Goal: Information Seeking & Learning: Learn about a topic

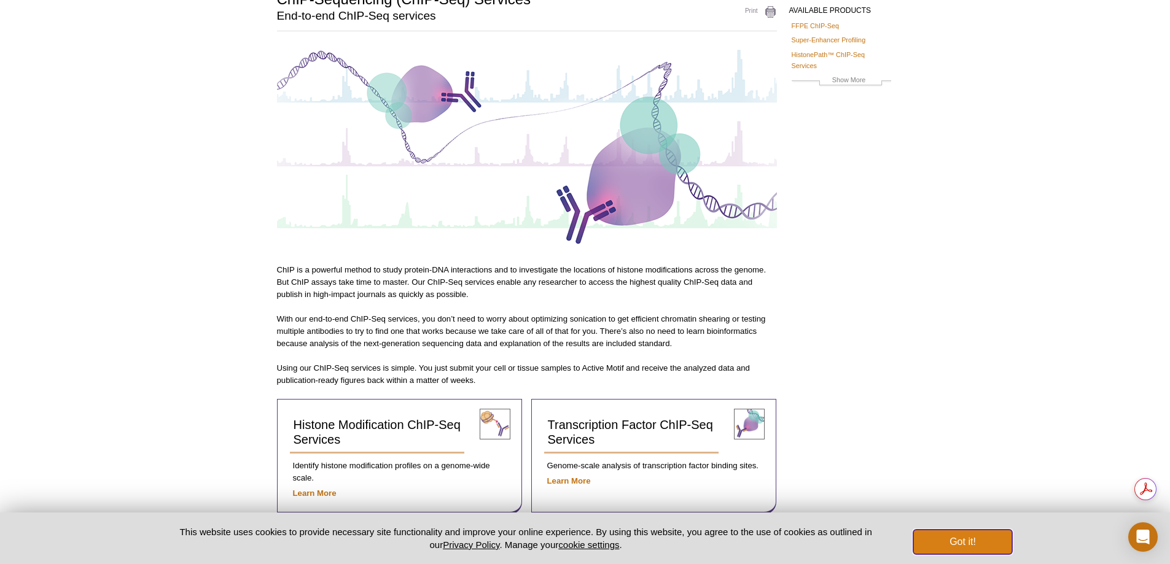
click at [938, 545] on button "Got it!" at bounding box center [962, 542] width 98 height 25
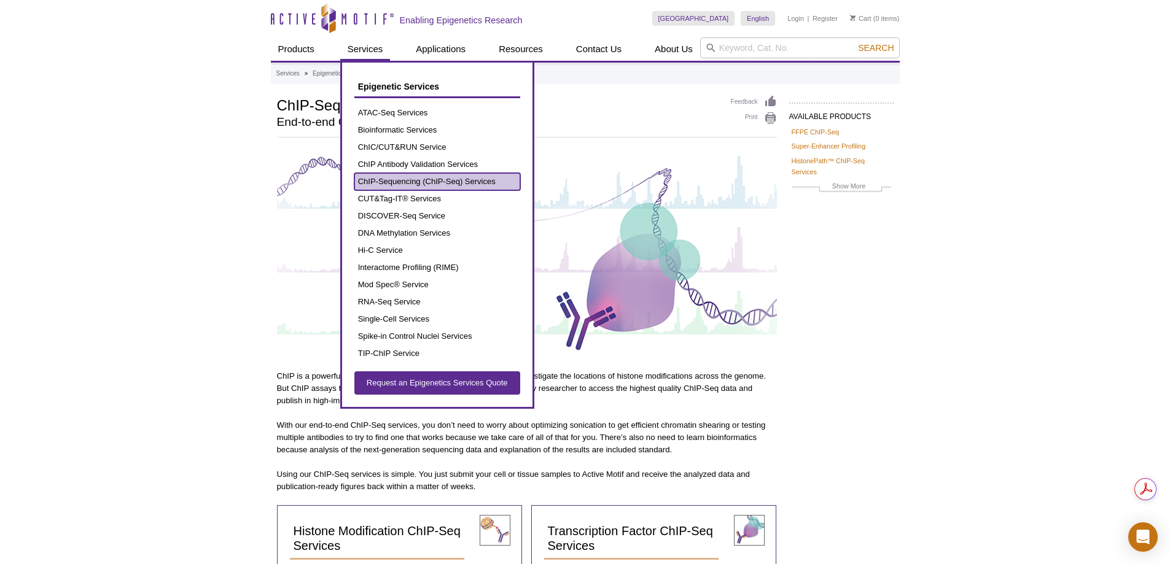
click at [417, 176] on link "ChIP-Sequencing (ChIP-Seq) Services" at bounding box center [437, 181] width 166 height 17
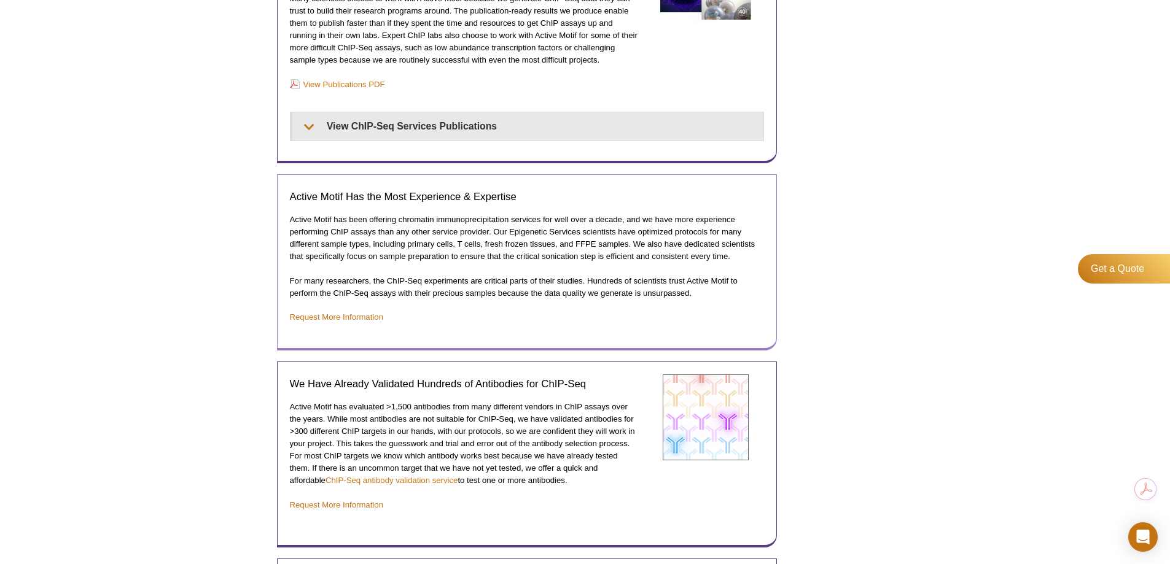
scroll to position [964, 0]
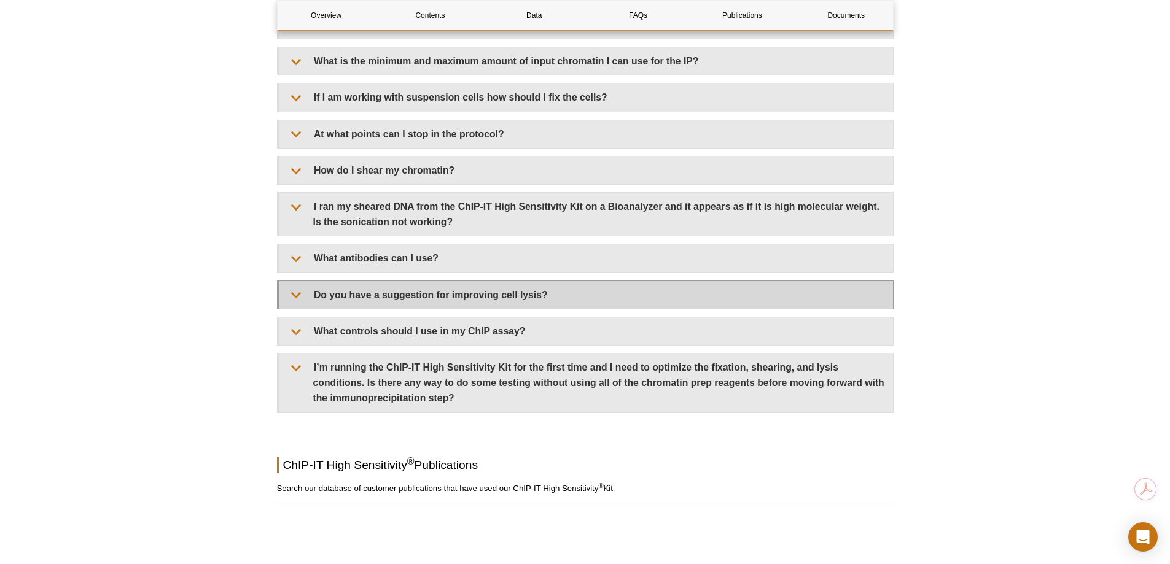
scroll to position [3378, 0]
